Goal: Task Accomplishment & Management: Manage account settings

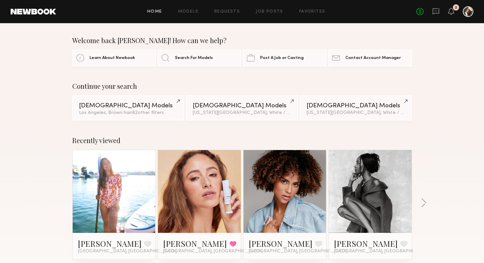
click at [184, 9] on div "Home Models Requests Job Posts Favorites Sign Out No fees up to $5,000 2" at bounding box center [264, 11] width 417 height 11
click at [180, 12] on link "Models" at bounding box center [188, 12] width 20 height 4
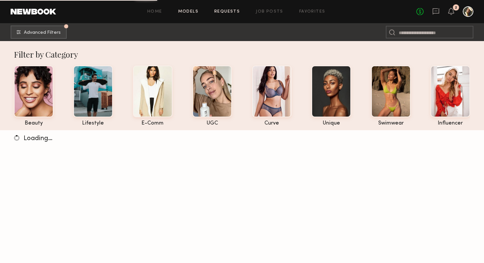
click at [228, 10] on link "Requests" at bounding box center [227, 12] width 26 height 4
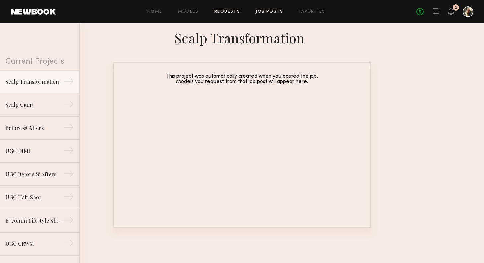
click at [276, 10] on link "Job Posts" at bounding box center [270, 12] width 28 height 4
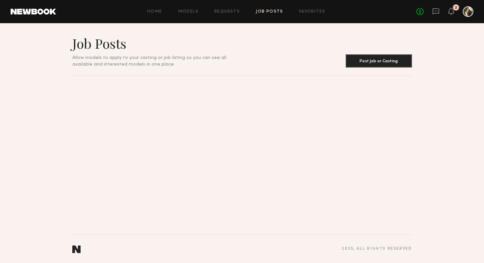
click at [463, 12] on div at bounding box center [467, 11] width 11 height 11
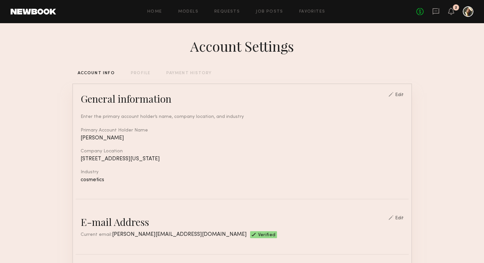
click at [444, 12] on div "No fees up to $5,000 2" at bounding box center [444, 11] width 57 height 11
click at [449, 12] on icon at bounding box center [450, 11] width 5 height 5
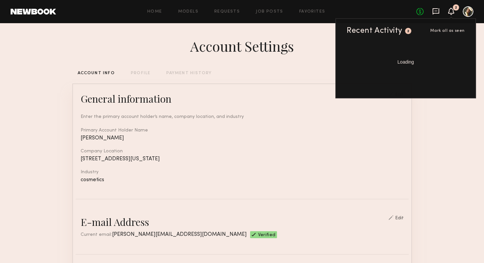
click at [437, 12] on icon at bounding box center [435, 11] width 7 height 7
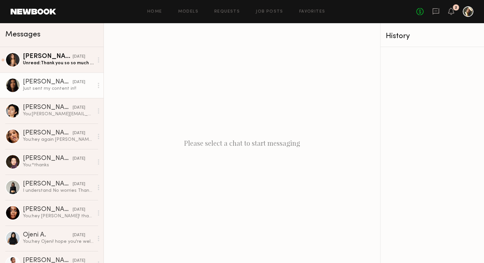
click at [41, 87] on div "Just sent my content in!!" at bounding box center [58, 89] width 71 height 6
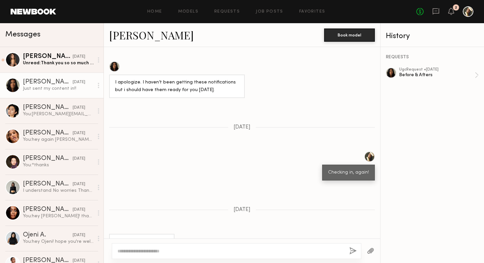
scroll to position [458, 0]
click at [131, 35] on link "[PERSON_NAME]" at bounding box center [151, 35] width 85 height 14
click at [190, 15] on div "Home Models Requests Job Posts Favorites Sign Out No fees up to $5,000 2" at bounding box center [264, 11] width 417 height 11
click at [159, 15] on div "Home Models Requests Job Posts Favorites Sign Out No fees up to $5,000 2" at bounding box center [264, 11] width 417 height 11
click at [155, 10] on link "Home" at bounding box center [154, 12] width 15 height 4
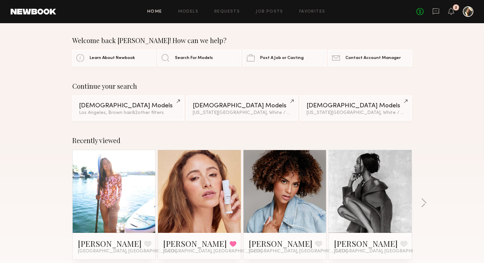
click at [46, 10] on link at bounding box center [33, 12] width 45 height 6
click at [185, 12] on link "Models" at bounding box center [188, 12] width 20 height 4
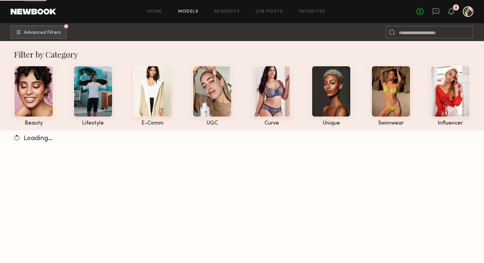
click at [224, 15] on div "Home Models Requests Job Posts Favorites Sign Out No fees up to $5,000 2" at bounding box center [264, 11] width 417 height 11
click at [227, 12] on link "Requests" at bounding box center [227, 12] width 26 height 4
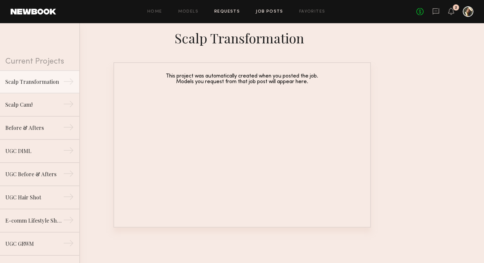
click at [268, 12] on link "Job Posts" at bounding box center [270, 12] width 28 height 4
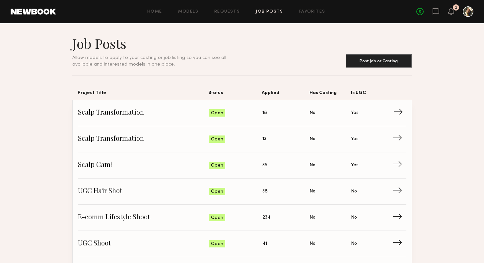
click at [396, 113] on span "→" at bounding box center [400, 113] width 14 height 10
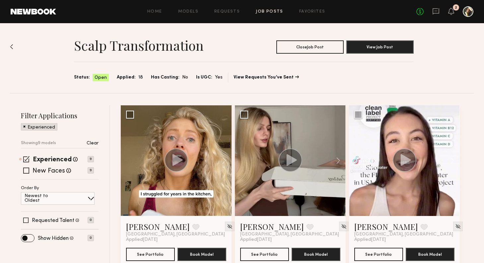
click at [13, 48] on img at bounding box center [11, 46] width 3 height 5
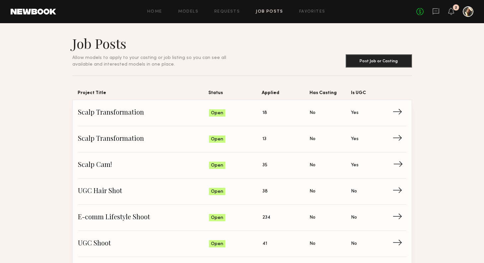
click at [150, 163] on span "Scalp Cam!" at bounding box center [143, 165] width 131 height 10
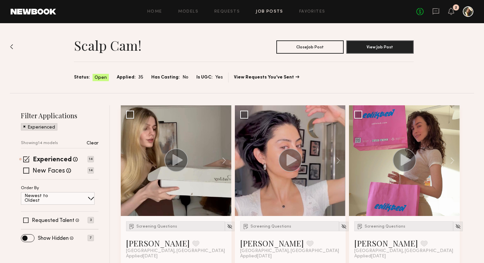
click at [12, 47] on img at bounding box center [11, 46] width 3 height 5
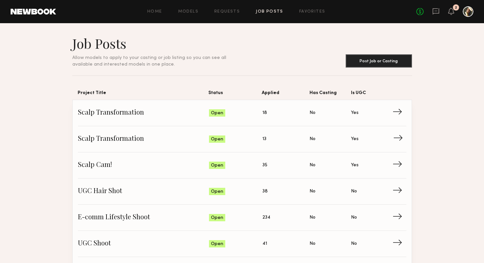
click at [158, 138] on span "Scalp Transformation" at bounding box center [143, 139] width 131 height 10
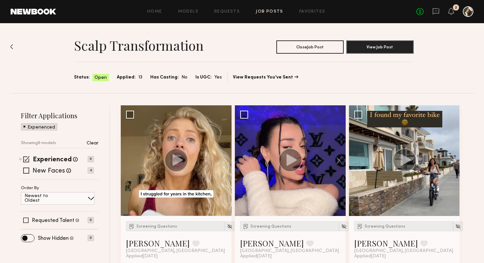
click at [11, 46] on img at bounding box center [11, 46] width 3 height 5
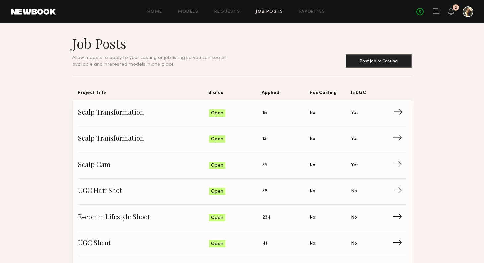
click at [153, 115] on span "Scalp Transformation" at bounding box center [143, 113] width 131 height 10
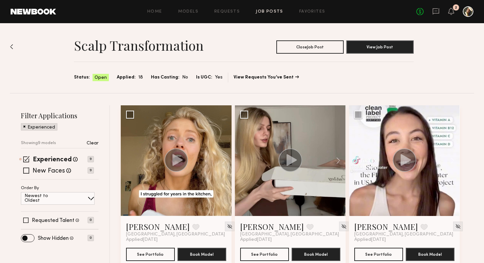
click at [10, 48] on img at bounding box center [11, 46] width 3 height 5
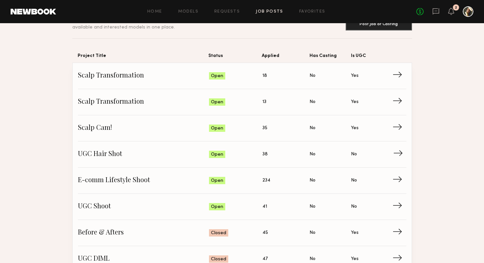
scroll to position [35, 0]
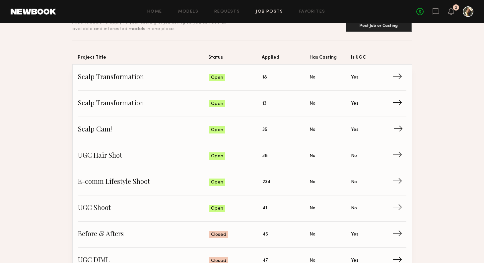
click at [131, 126] on span "Scalp Cam!" at bounding box center [143, 130] width 131 height 10
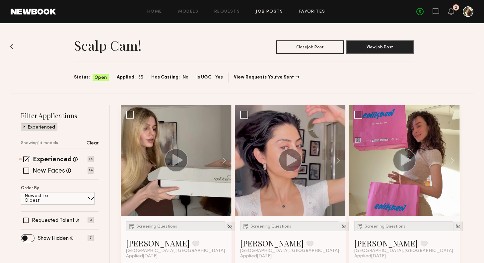
click at [320, 12] on link "Favorites" at bounding box center [312, 12] width 26 height 4
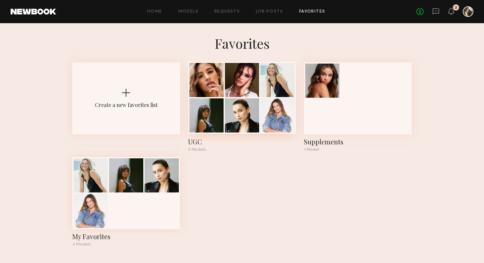
click at [249, 67] on div at bounding box center [242, 80] width 34 height 34
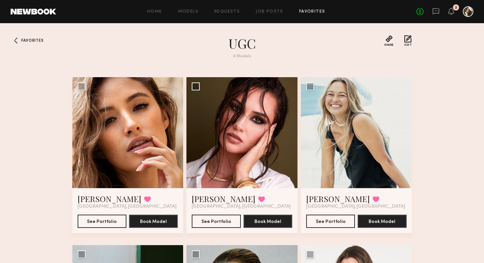
click at [158, 8] on div "Home Models Requests Job Posts Favorites Sign Out No fees up to $5,000 2" at bounding box center [264, 11] width 417 height 11
click at [156, 11] on link "Home" at bounding box center [154, 12] width 15 height 4
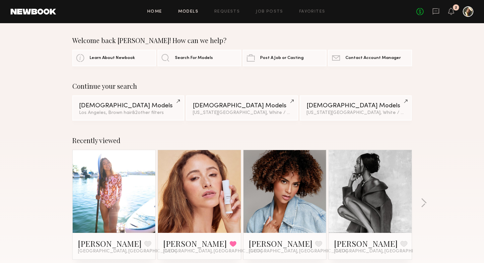
click at [183, 10] on link "Models" at bounding box center [188, 12] width 20 height 4
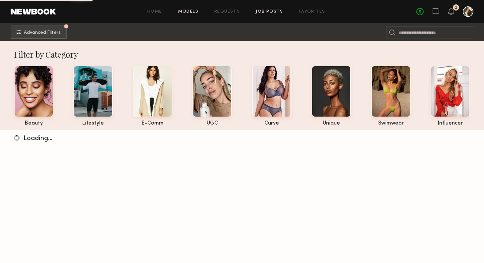
click at [263, 10] on link "Job Posts" at bounding box center [270, 12] width 28 height 4
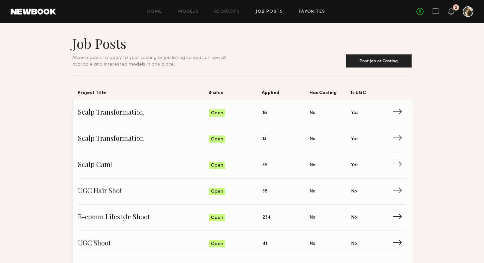
click at [307, 10] on link "Favorites" at bounding box center [312, 12] width 26 height 4
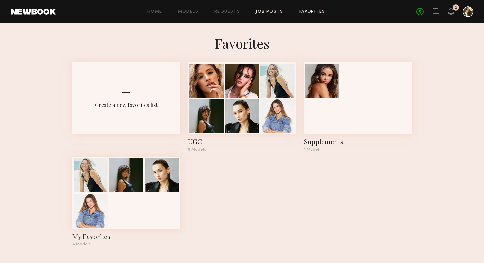
click at [273, 10] on link "Job Posts" at bounding box center [270, 12] width 28 height 4
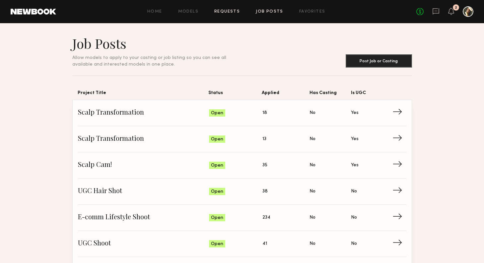
click at [235, 11] on link "Requests" at bounding box center [227, 12] width 26 height 4
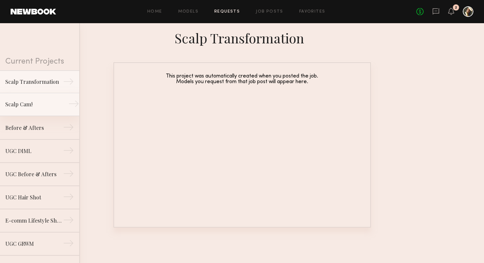
click at [18, 105] on div "Scalp Cam!" at bounding box center [34, 104] width 58 height 8
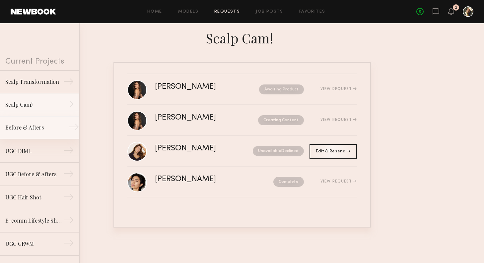
click at [34, 126] on div "Before & Afters" at bounding box center [34, 128] width 58 height 8
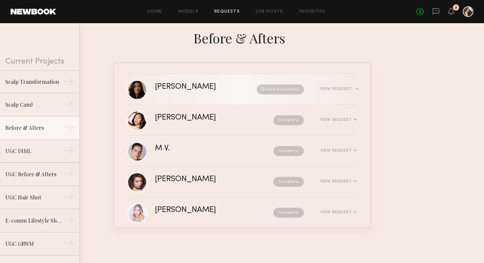
click at [175, 87] on div "[PERSON_NAME]" at bounding box center [196, 87] width 82 height 8
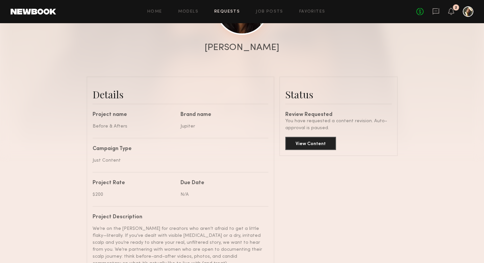
scroll to position [117, 0]
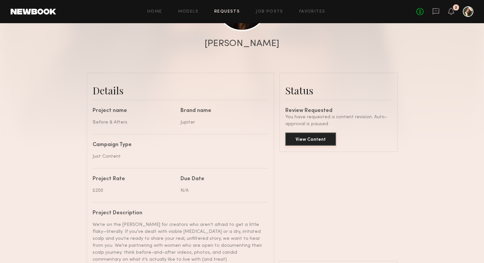
click at [306, 142] on button "View Content" at bounding box center [310, 139] width 51 height 13
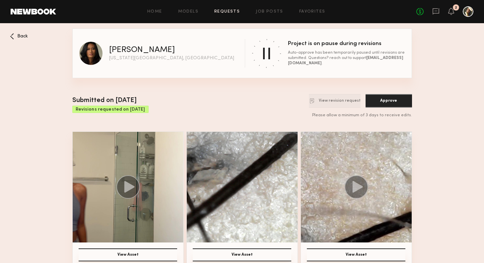
scroll to position [10, 0]
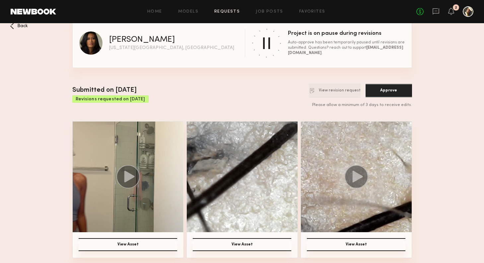
click at [133, 175] on icon at bounding box center [129, 177] width 10 height 12
